Goal: Communication & Community: Answer question/provide support

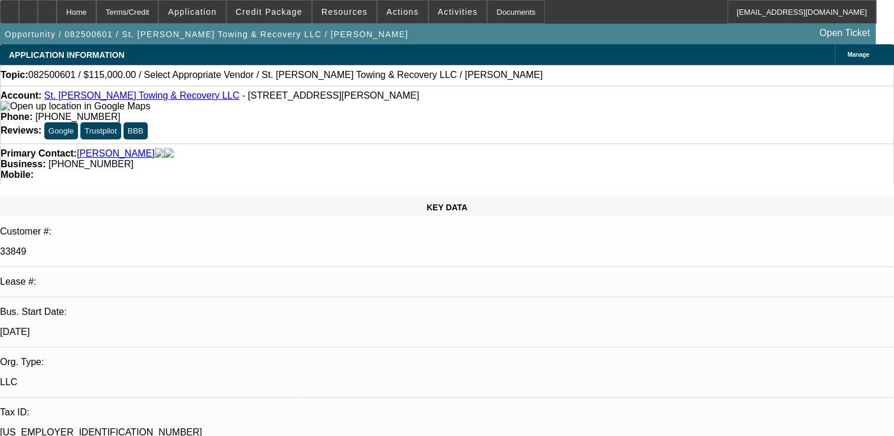
select select "0"
select select "2"
select select "0.1"
select select "1"
select select "2"
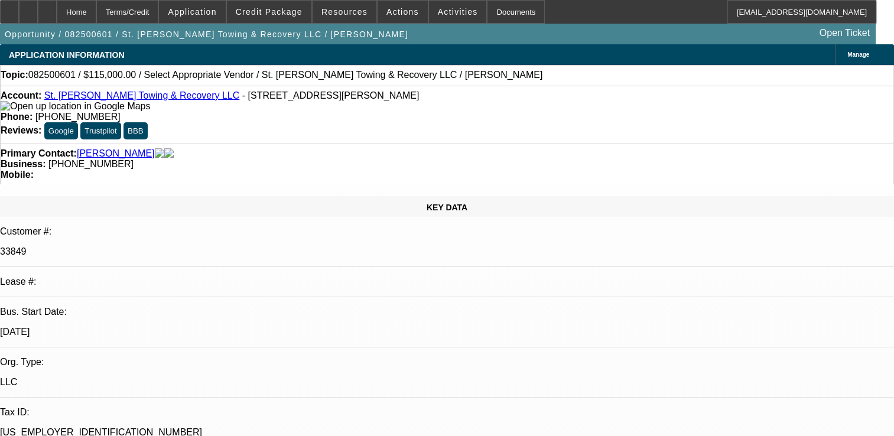
select select "4"
radio input "true"
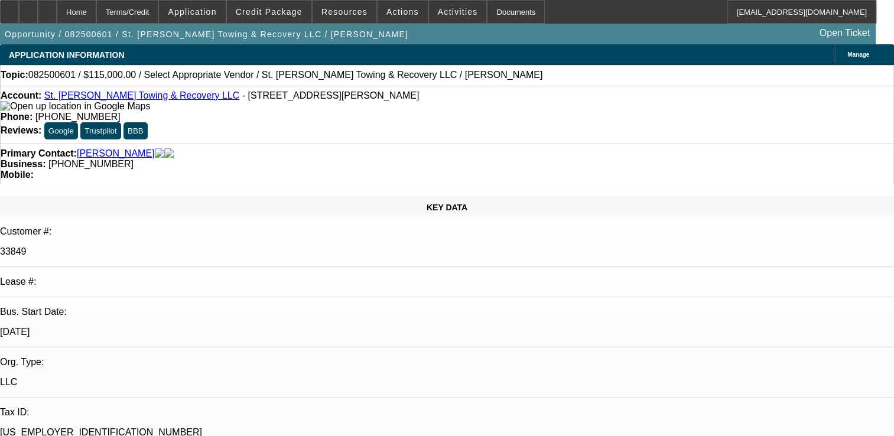
type textarea "NEW DEAL ONLY 3 PMTS MADE YET, GPS FINE ,NO COLLECTION EFFORTS"
radio input "true"
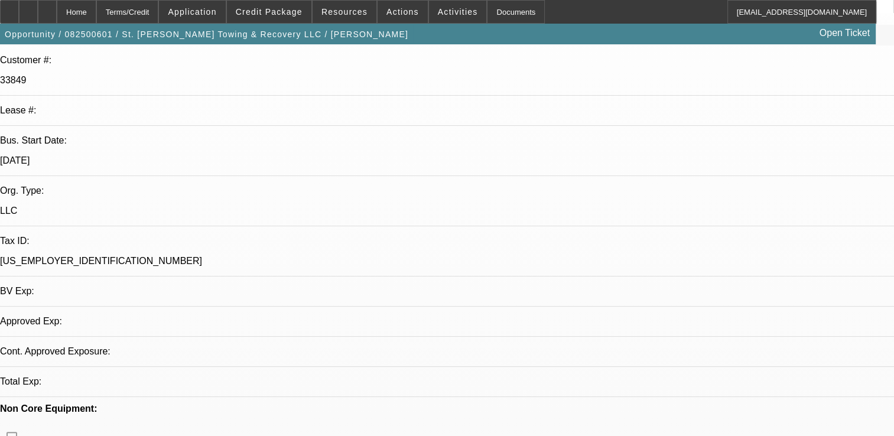
select select "0"
select select "2"
select select "0.1"
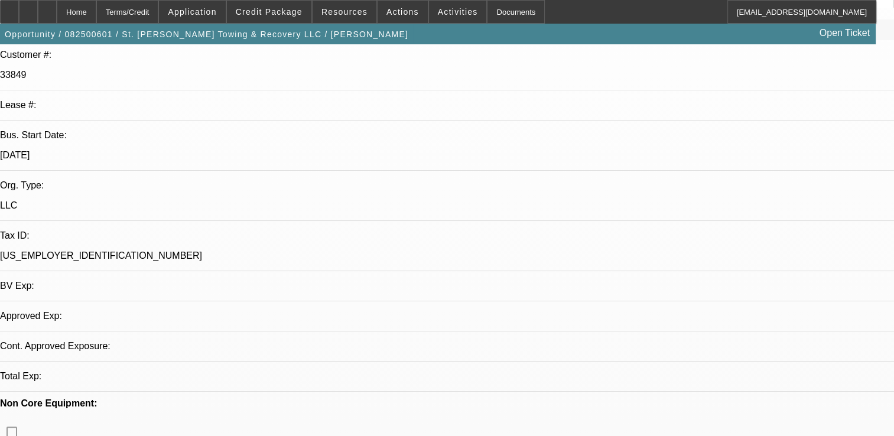
select select "1"
select select "2"
select select "4"
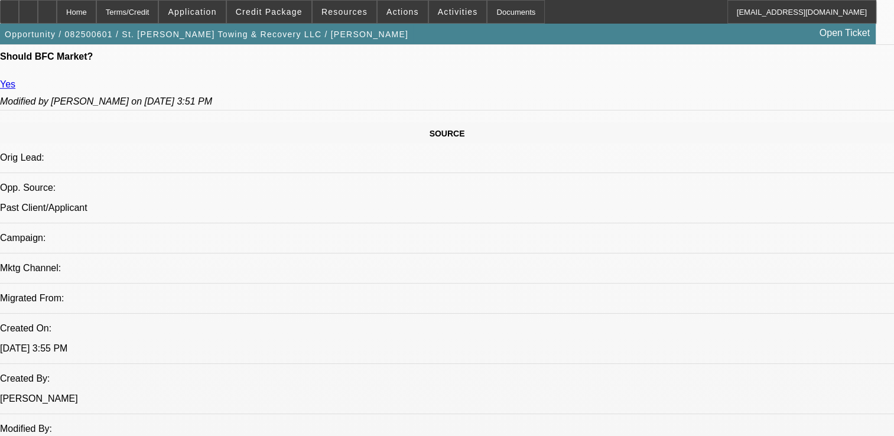
scroll to position [655, 0]
